Goal: Transaction & Acquisition: Purchase product/service

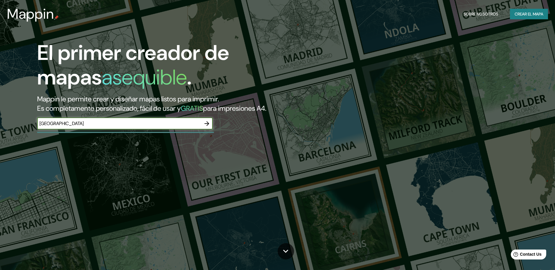
type input "[GEOGRAPHIC_DATA]"
click at [202, 122] on button "button" at bounding box center [207, 124] width 12 height 12
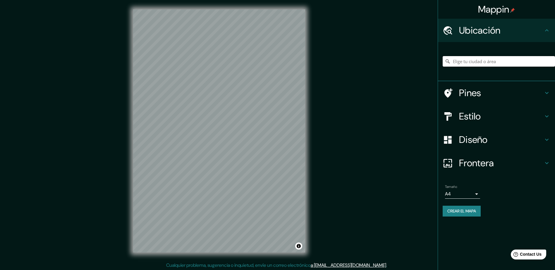
click at [497, 56] on input "Elige tu ciudad o área" at bounding box center [499, 61] width 112 height 11
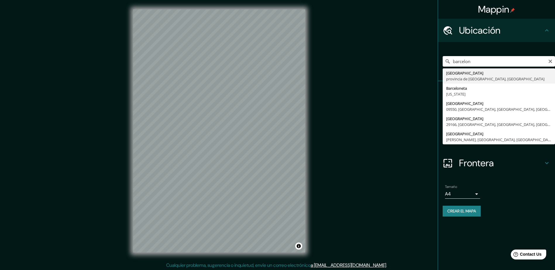
type input "[GEOGRAPHIC_DATA], [GEOGRAPHIC_DATA], [GEOGRAPHIC_DATA]"
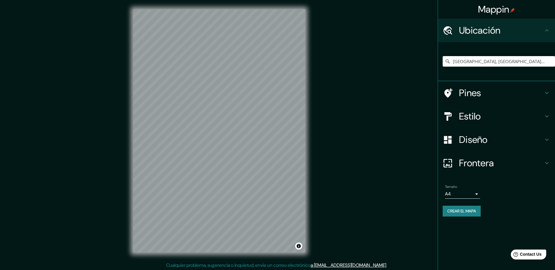
click at [488, 96] on h4 "Pines" at bounding box center [501, 93] width 84 height 12
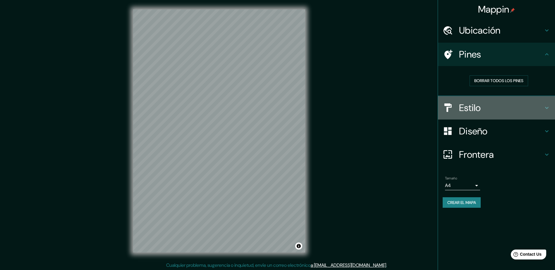
click at [508, 104] on h4 "Estilo" at bounding box center [501, 108] width 84 height 12
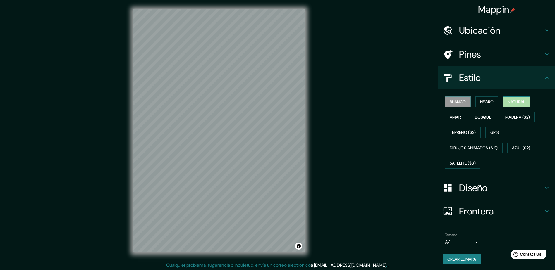
click at [514, 102] on font "Natural" at bounding box center [517, 101] width 18 height 7
click at [495, 98] on button "Negro" at bounding box center [486, 102] width 23 height 11
click at [460, 118] on button "Amar" at bounding box center [455, 117] width 20 height 11
click at [475, 120] on font "Bosque" at bounding box center [483, 117] width 16 height 7
click at [454, 107] on button "Blanco" at bounding box center [458, 102] width 26 height 11
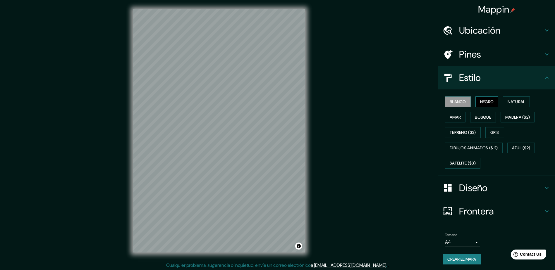
click at [485, 104] on font "Negro" at bounding box center [487, 101] width 14 height 7
click at [512, 150] on font "Azul ($2)" at bounding box center [521, 148] width 18 height 7
click at [468, 161] on font "Satélite ($3)" at bounding box center [463, 163] width 26 height 7
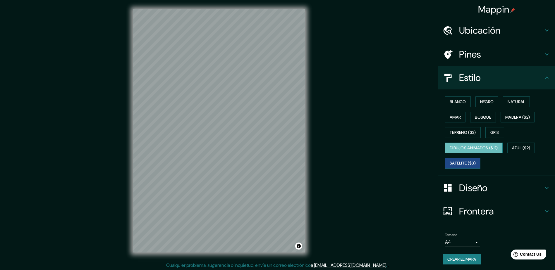
click at [475, 149] on font "Dibujos animados ($ 2)" at bounding box center [474, 148] width 48 height 7
click at [494, 133] on font "Gris" at bounding box center [494, 132] width 9 height 7
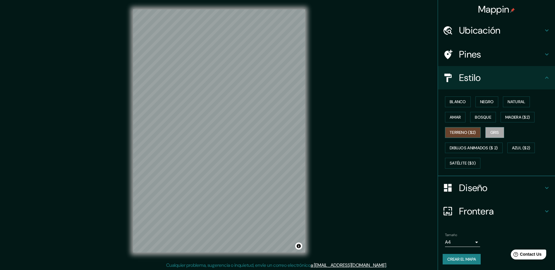
click at [462, 130] on font "Terreno ($2)" at bounding box center [463, 132] width 26 height 7
click at [512, 116] on font "Madera ($2)" at bounding box center [517, 117] width 25 height 7
click at [496, 117] on div "[PERSON_NAME] Negro Natural [PERSON_NAME] [PERSON_NAME] ($2) Terreno ($2) Gris …" at bounding box center [499, 132] width 112 height 77
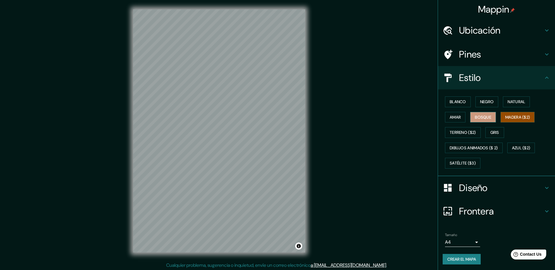
click at [492, 117] on button "Bosque" at bounding box center [483, 117] width 26 height 11
click at [456, 118] on font "Amar" at bounding box center [455, 117] width 11 height 7
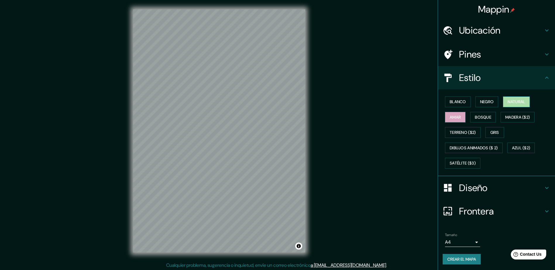
click at [508, 106] on button "Natural" at bounding box center [516, 102] width 27 height 11
click at [476, 106] on button "Negro" at bounding box center [486, 102] width 23 height 11
click at [457, 105] on font "Blanco" at bounding box center [458, 101] width 16 height 7
click at [513, 149] on font "Azul ($2)" at bounding box center [521, 148] width 18 height 7
click at [450, 103] on font "Blanco" at bounding box center [458, 101] width 16 height 7
